Goal: Task Accomplishment & Management: Use online tool/utility

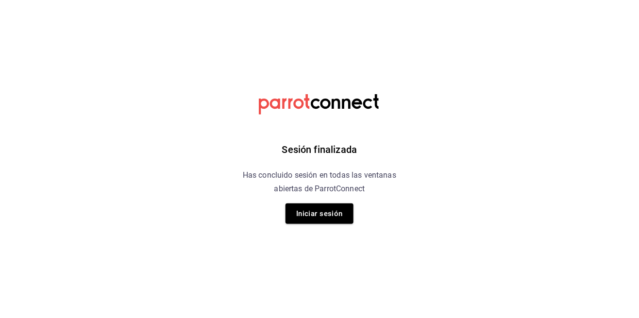
click at [321, 221] on button "Iniciar sesión" at bounding box center [320, 213] width 68 height 20
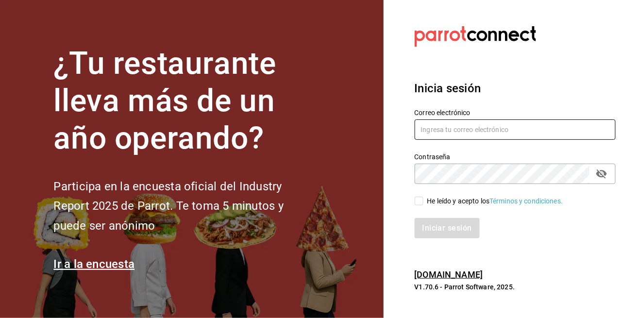
click at [429, 140] on input "text" at bounding box center [516, 129] width 202 height 20
type input "jorge@elminutito.com"
click at [420, 205] on input "He leído y acepto los Términos y condiciones." at bounding box center [419, 201] width 9 height 9
checkbox input "true"
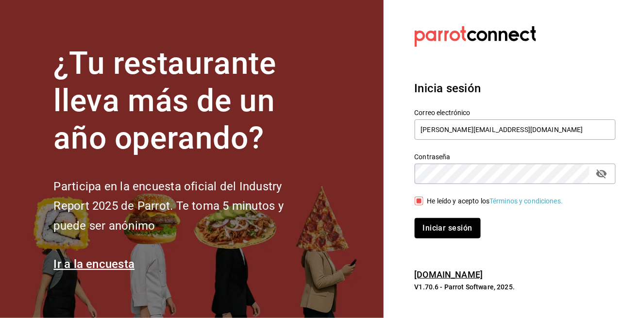
click at [439, 238] on button "Iniciar sesión" at bounding box center [448, 228] width 66 height 20
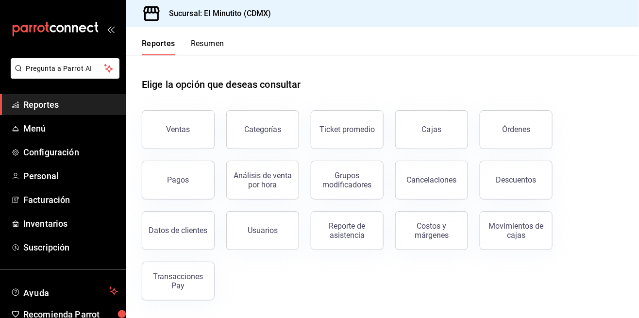
click at [426, 142] on link "Cajas" at bounding box center [431, 129] width 73 height 39
